Goal: Task Accomplishment & Management: Manage account settings

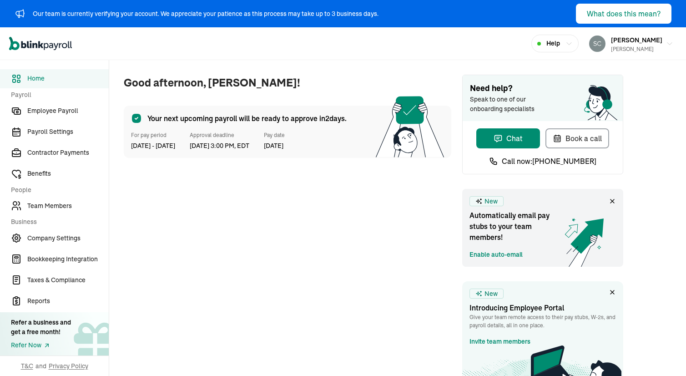
click at [237, 12] on div "Our team is currently verifying your account. We appreciate your patience as th…" at bounding box center [206, 14] width 346 height 10
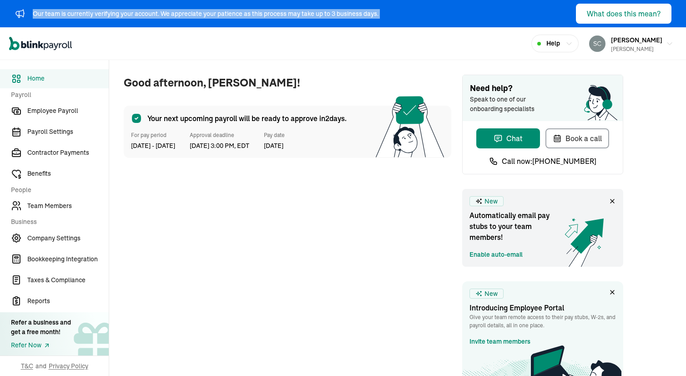
click at [237, 12] on div "Our team is currently verifying your account. We appreciate your patience as th…" at bounding box center [206, 14] width 346 height 10
click at [78, 15] on div "Our team is currently verifying your account. We appreciate your patience as th…" at bounding box center [206, 14] width 346 height 10
drag, startPoint x: 32, startPoint y: 14, endPoint x: 382, endPoint y: 19, distance: 349.9
click at [381, 18] on div "Our team is currently verifying your account. We appreciate your patience as th…" at bounding box center [343, 13] width 686 height 27
click at [611, 48] on div "[PERSON_NAME]" at bounding box center [636, 49] width 51 height 8
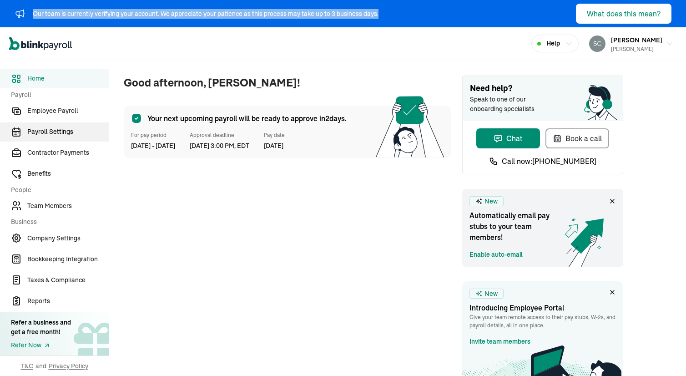
click at [51, 135] on span "Payroll Settings" at bounding box center [67, 132] width 81 height 10
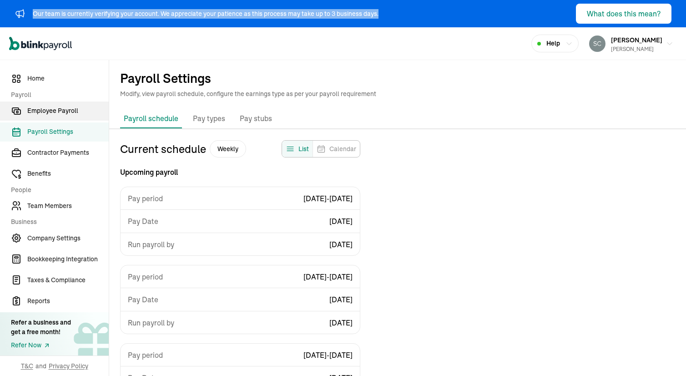
click at [47, 111] on span "Employee Payroll" at bounding box center [67, 111] width 81 height 10
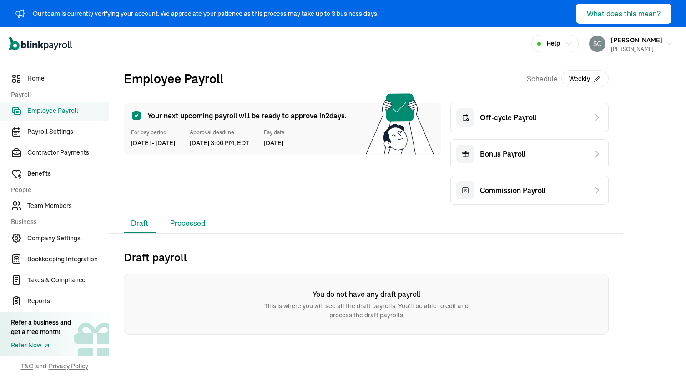
click at [178, 221] on li "Processed" at bounding box center [188, 223] width 50 height 19
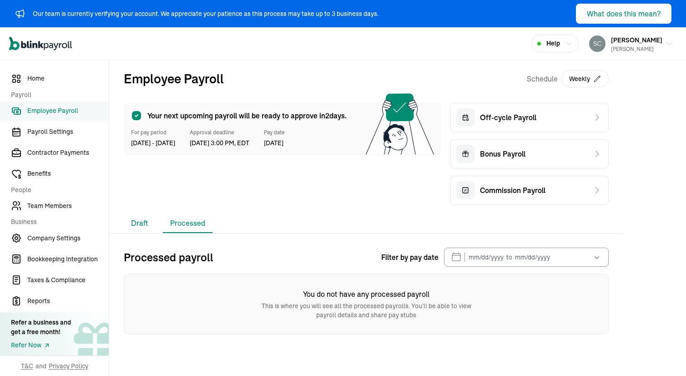
click at [147, 223] on li "Draft" at bounding box center [140, 223] width 32 height 19
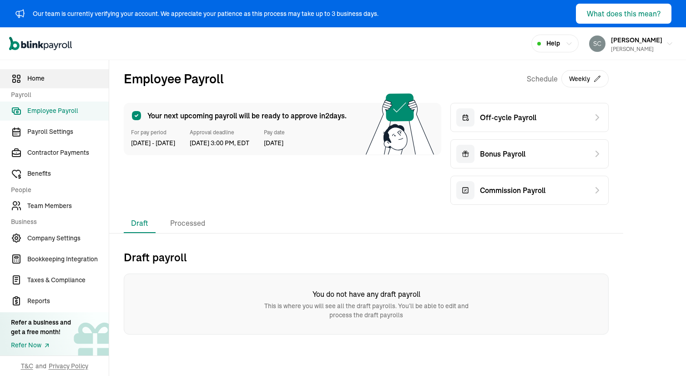
click at [44, 78] on span "Home" at bounding box center [67, 79] width 81 height 10
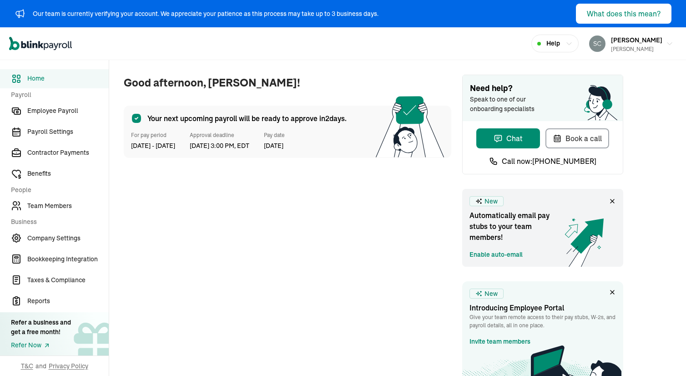
click at [237, 12] on div "Our team is currently verifying your account. We appreciate your patience as th…" at bounding box center [206, 14] width 346 height 10
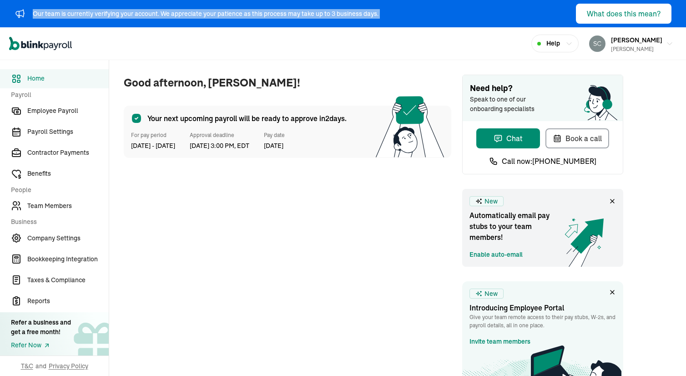
click at [237, 12] on div "Our team is currently verifying your account. We appreciate your patience as th…" at bounding box center [206, 14] width 346 height 10
click at [78, 15] on div "Our team is currently verifying your account. We appreciate your patience as th…" at bounding box center [206, 14] width 346 height 10
drag, startPoint x: 31, startPoint y: 14, endPoint x: 382, endPoint y: 19, distance: 350.8
click at [381, 18] on div "Our team is currently verifying your account. We appreciate your patience as th…" at bounding box center [343, 13] width 686 height 27
click at [611, 48] on div "[PERSON_NAME]" at bounding box center [636, 49] width 51 height 8
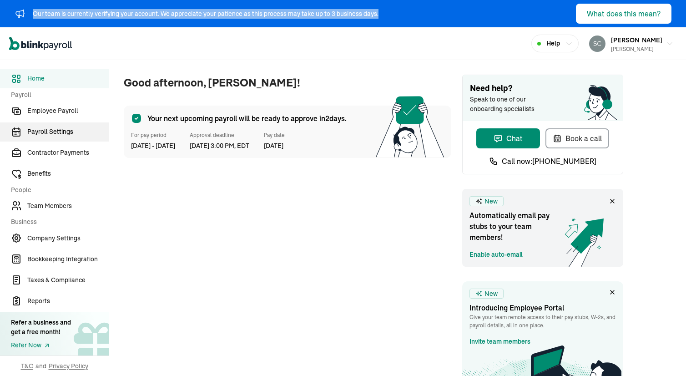
click at [51, 135] on span "Payroll Settings" at bounding box center [67, 132] width 81 height 10
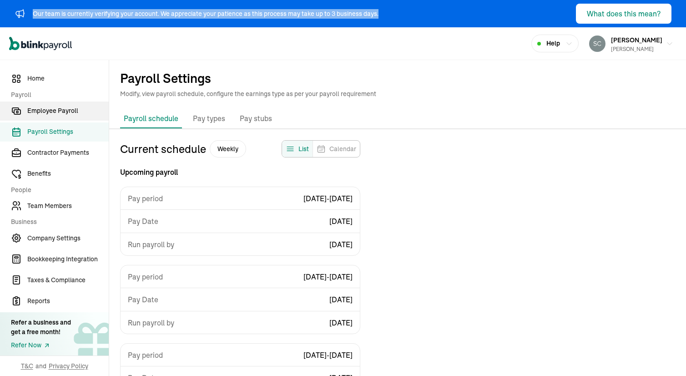
click at [47, 111] on span "Employee Payroll" at bounding box center [67, 111] width 81 height 10
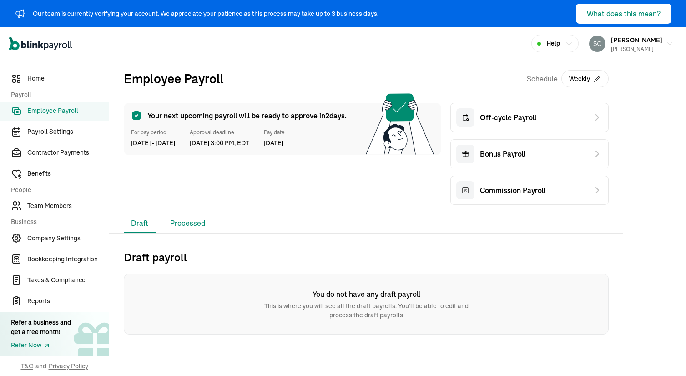
click at [178, 221] on li "Processed" at bounding box center [188, 223] width 50 height 19
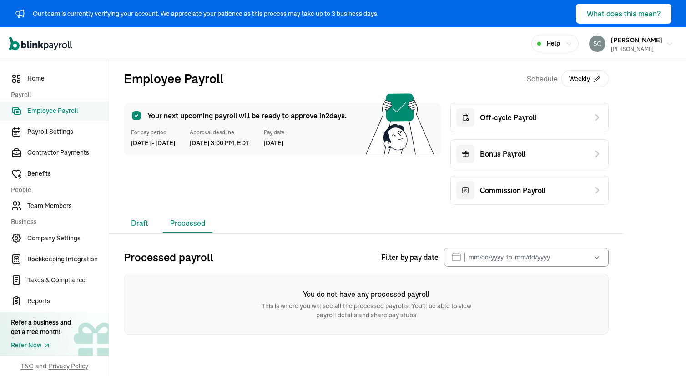
click at [147, 223] on li "Draft" at bounding box center [140, 223] width 32 height 19
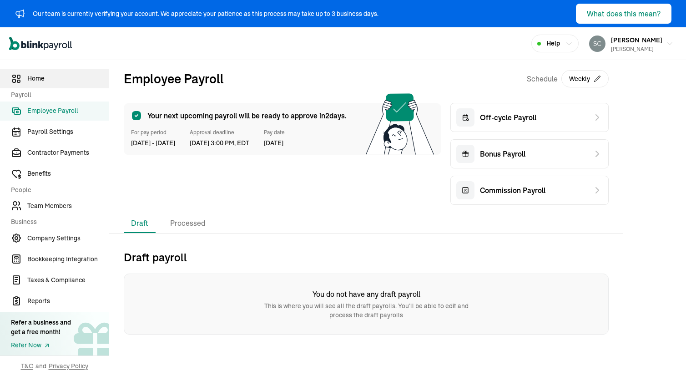
click at [44, 78] on span "Home" at bounding box center [67, 79] width 81 height 10
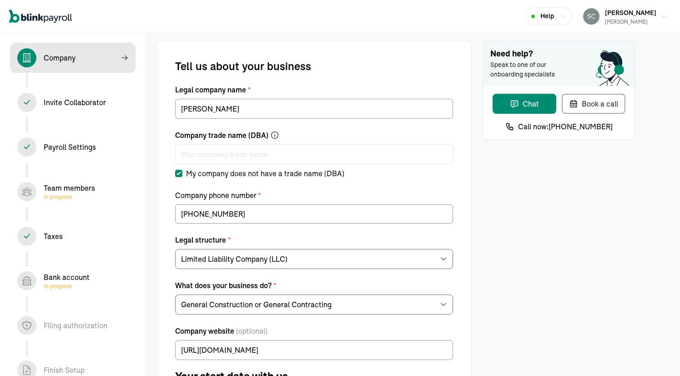
select select "Limited Liability Company (LLC)"
select select "General Construction or General Contracting"
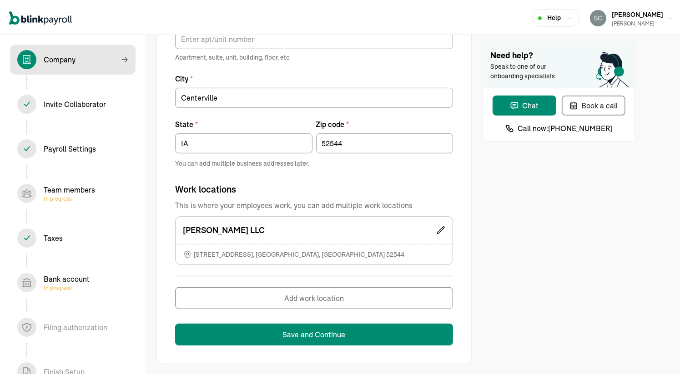
scroll to position [371, 0]
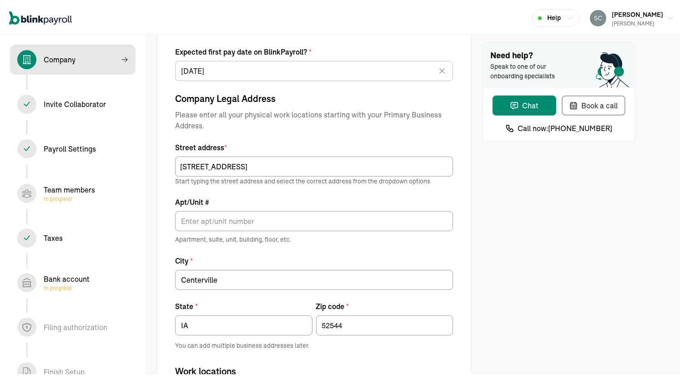
click at [43, 15] on icon "Global" at bounding box center [40, 17] width 63 height 14
click at [42, 22] on icon "Global" at bounding box center [40, 17] width 63 height 14
click at [44, 19] on icon "Global" at bounding box center [46, 18] width 5 height 7
click at [71, 143] on div "Payroll Settings In progress" at bounding box center [70, 147] width 52 height 11
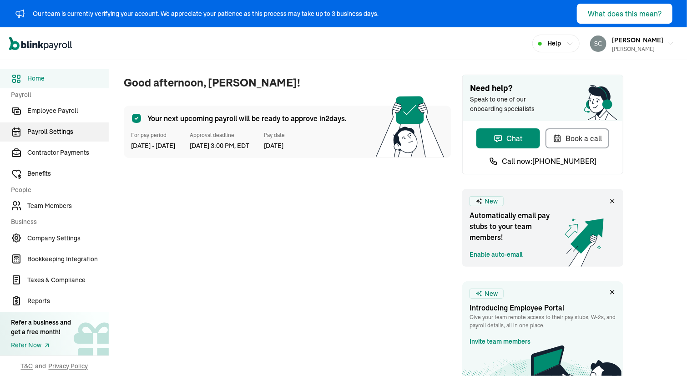
click at [51, 133] on span "Payroll Settings" at bounding box center [67, 132] width 81 height 10
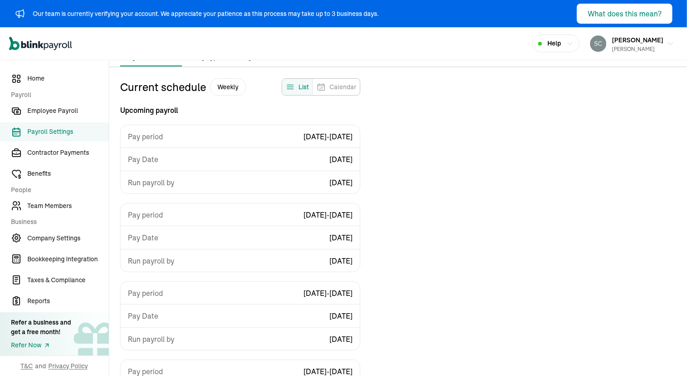
scroll to position [16, 0]
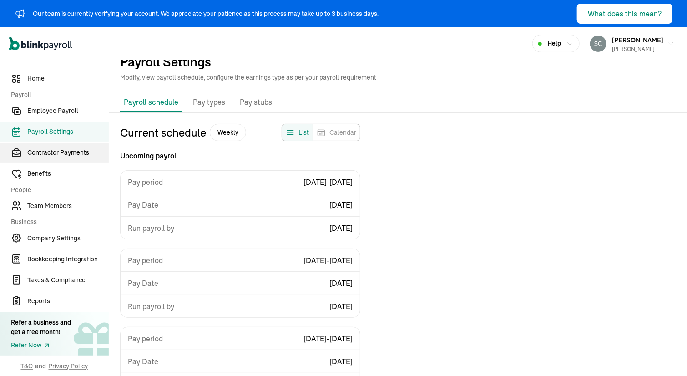
click at [49, 155] on span "Contractor Payments" at bounding box center [67, 153] width 81 height 10
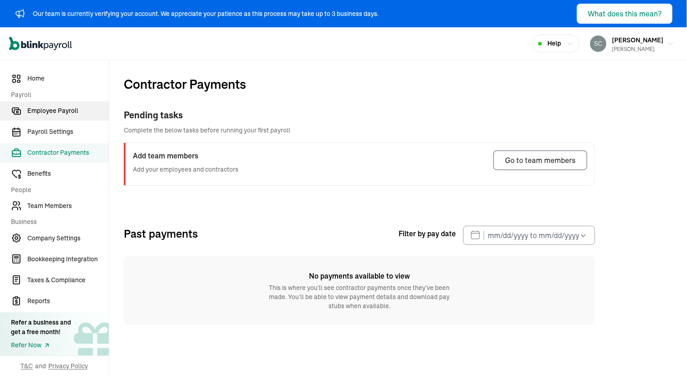
click at [46, 111] on span "Employee Payroll" at bounding box center [67, 111] width 81 height 10
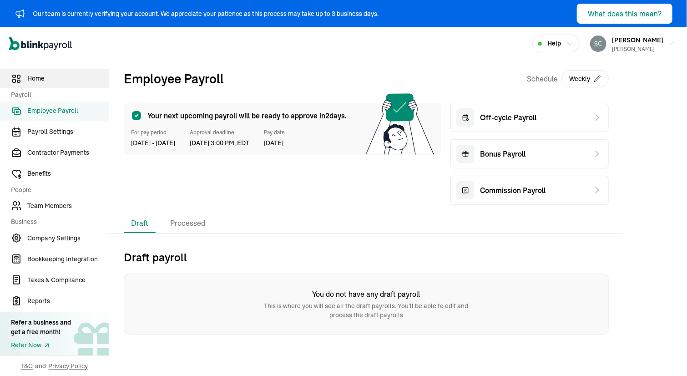
click at [31, 74] on span "Home" at bounding box center [67, 79] width 81 height 10
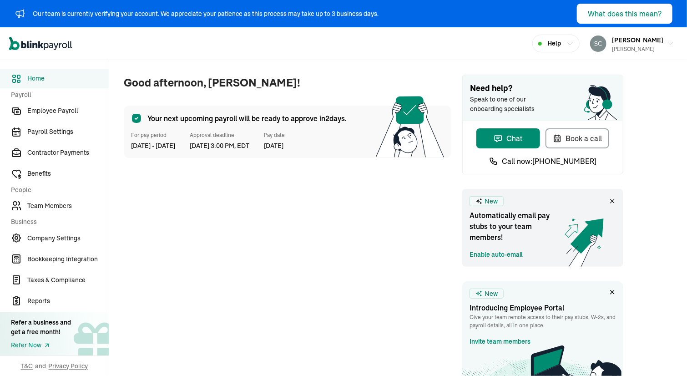
click at [225, 145] on span "[DATE] 3:00 PM, EDT" at bounding box center [220, 146] width 60 height 10
click at [163, 141] on span "[DATE] - [DATE]" at bounding box center [153, 146] width 44 height 10
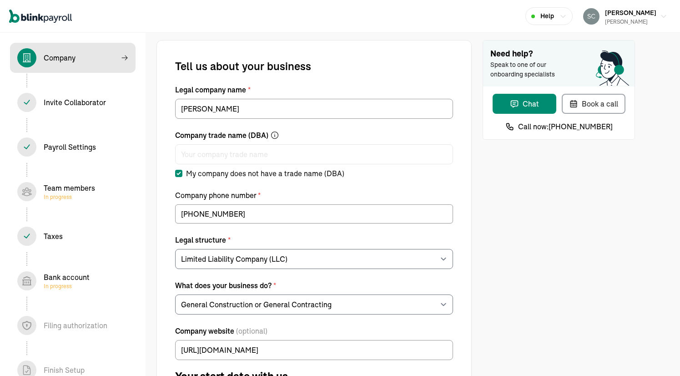
select select "Limited Liability Company (LLC)"
select select "General Construction or General Contracting"
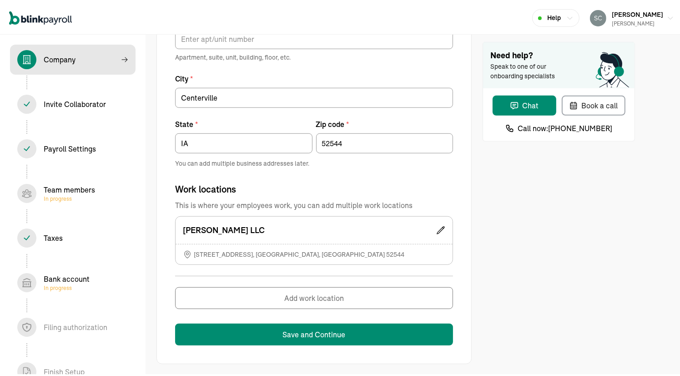
scroll to position [371, 0]
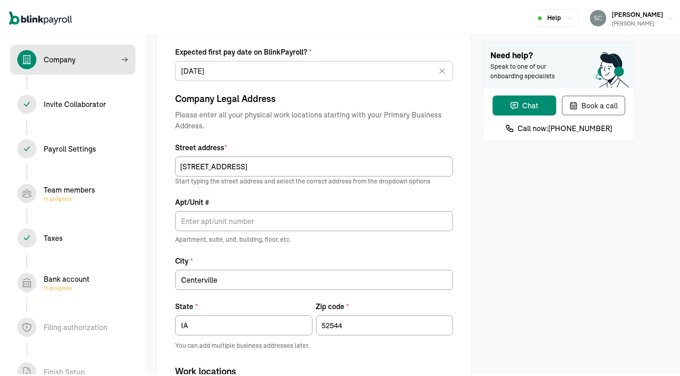
click at [43, 15] on icon "Global" at bounding box center [40, 17] width 63 height 14
click at [42, 22] on icon "Global" at bounding box center [40, 17] width 63 height 14
click at [44, 19] on icon "Global" at bounding box center [46, 18] width 5 height 7
click at [71, 143] on div "Payroll Settings In progress" at bounding box center [70, 147] width 52 height 11
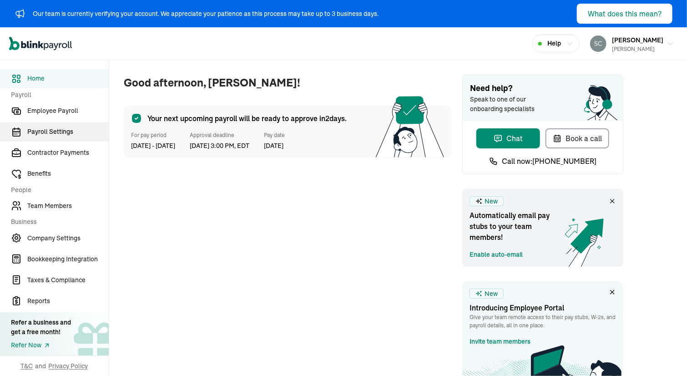
click at [51, 133] on span "Payroll Settings" at bounding box center [67, 132] width 81 height 10
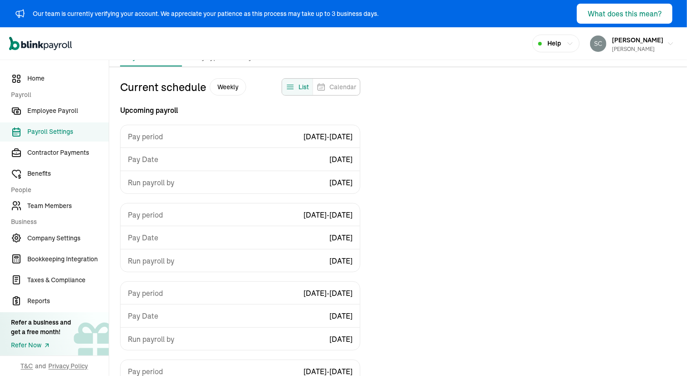
scroll to position [16, 0]
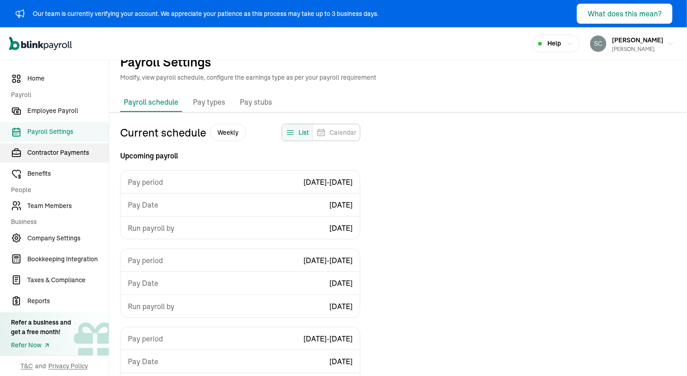
click at [49, 155] on span "Contractor Payments" at bounding box center [67, 153] width 81 height 10
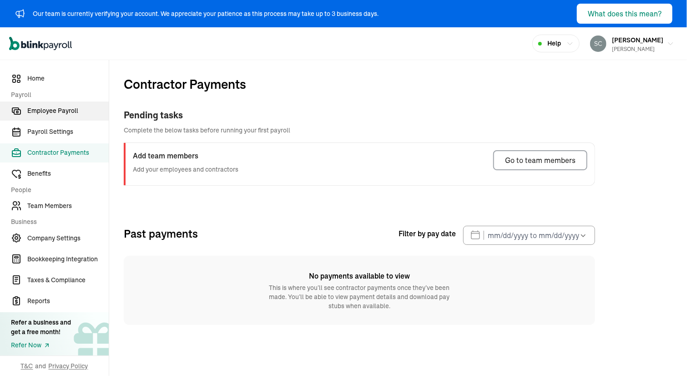
click at [46, 111] on span "Employee Payroll" at bounding box center [67, 111] width 81 height 10
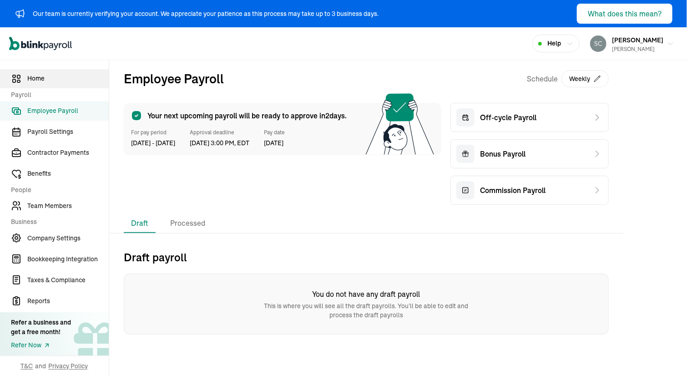
click at [31, 74] on span "Home" at bounding box center [67, 79] width 81 height 10
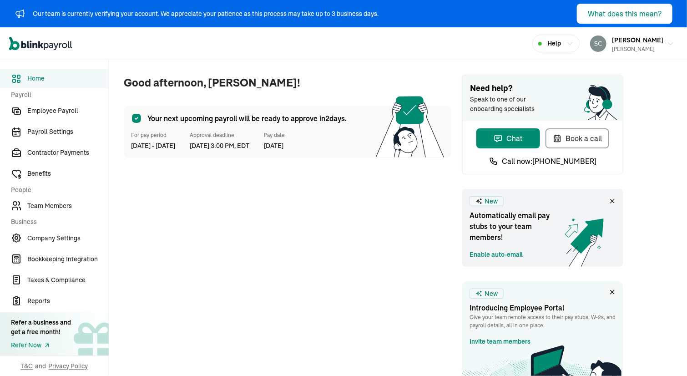
click at [225, 145] on span "[DATE] 3:00 PM, EDT" at bounding box center [220, 146] width 60 height 10
click at [163, 141] on span "[DATE] - [DATE]" at bounding box center [153, 146] width 44 height 10
